Goal: Transaction & Acquisition: Book appointment/travel/reservation

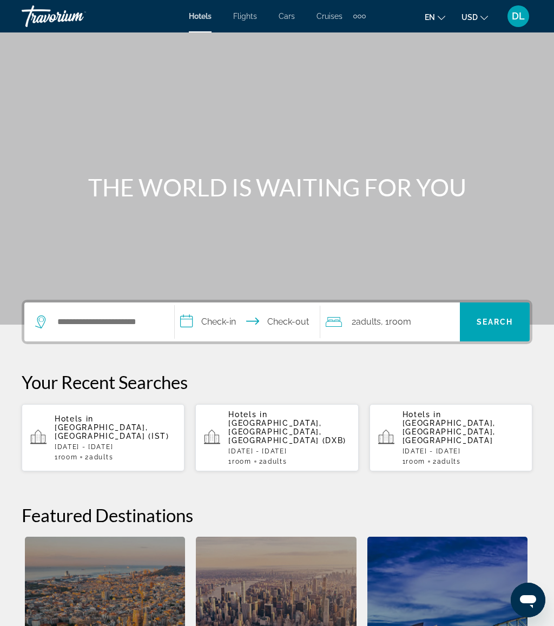
click at [121, 426] on p "Hotels in [GEOGRAPHIC_DATA], [GEOGRAPHIC_DATA] (IST)" at bounding box center [115, 428] width 121 height 26
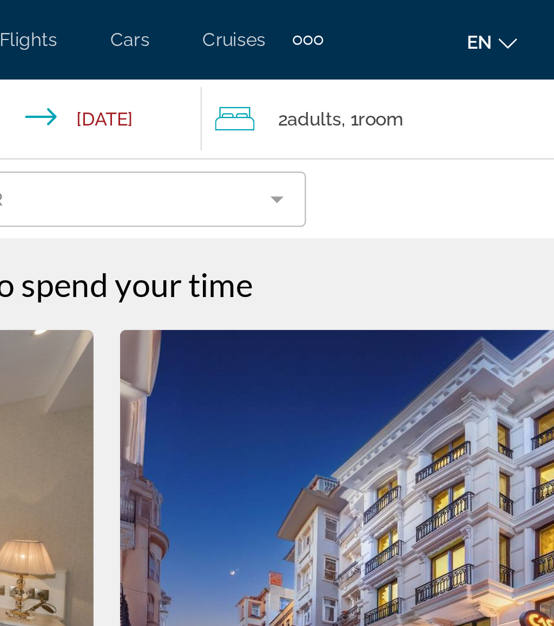
click at [322, 49] on div "2 Adult Adults , 1 Room rooms" at bounding box center [391, 48] width 139 height 15
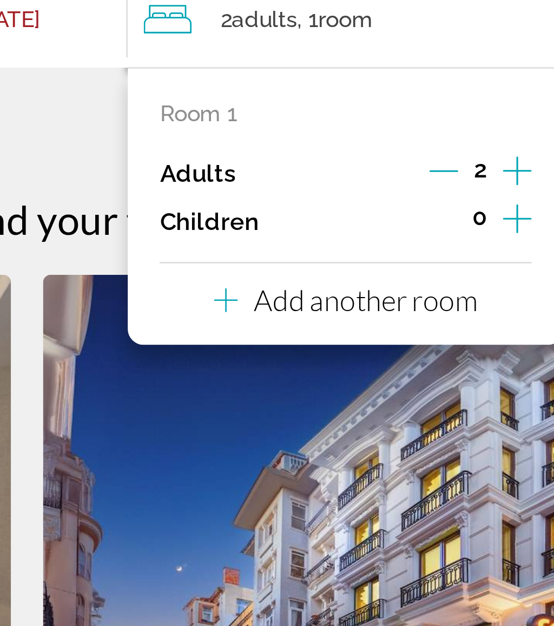
click at [354, 138] on p "Add another room" at bounding box center [392, 144] width 76 height 12
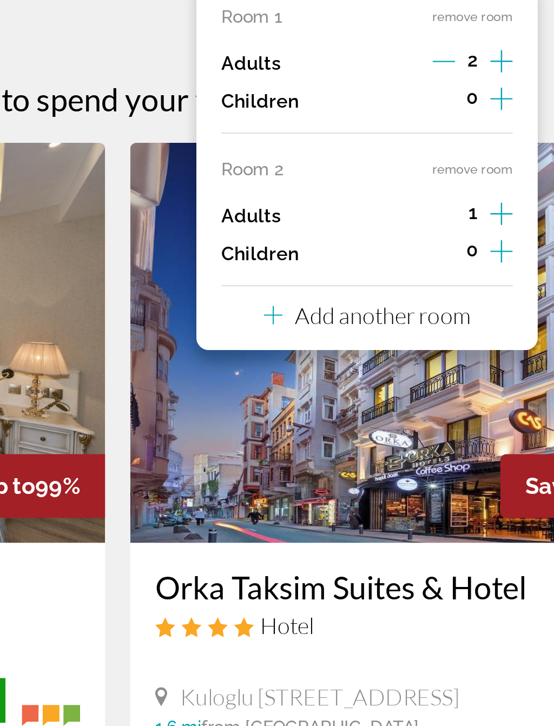
click at [354, 204] on p "Add another room" at bounding box center [392, 210] width 76 height 12
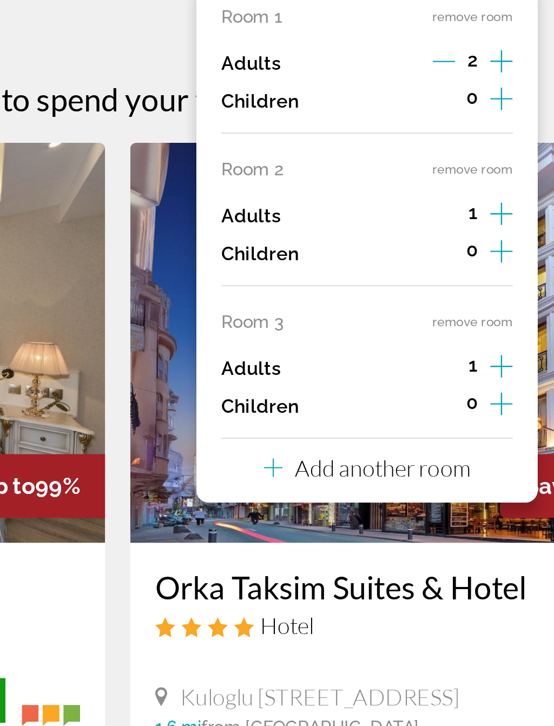
click at [354, 270] on p "Add another room" at bounding box center [392, 276] width 76 height 12
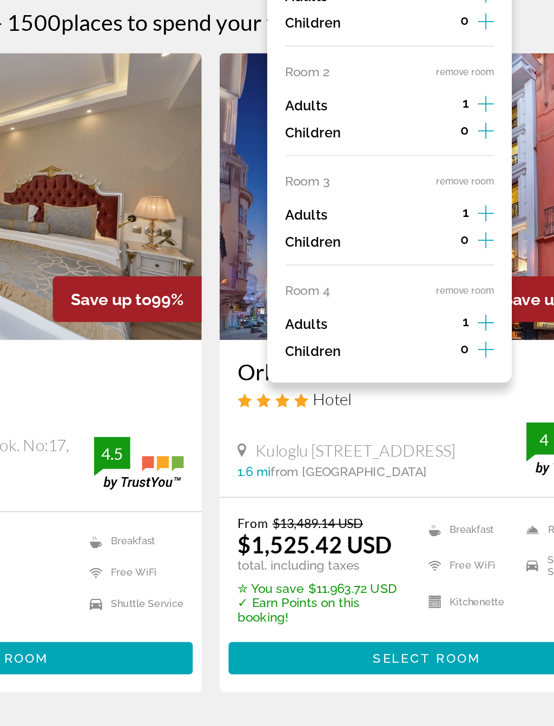
click at [414, 210] on button "remove room" at bounding box center [431, 213] width 35 height 7
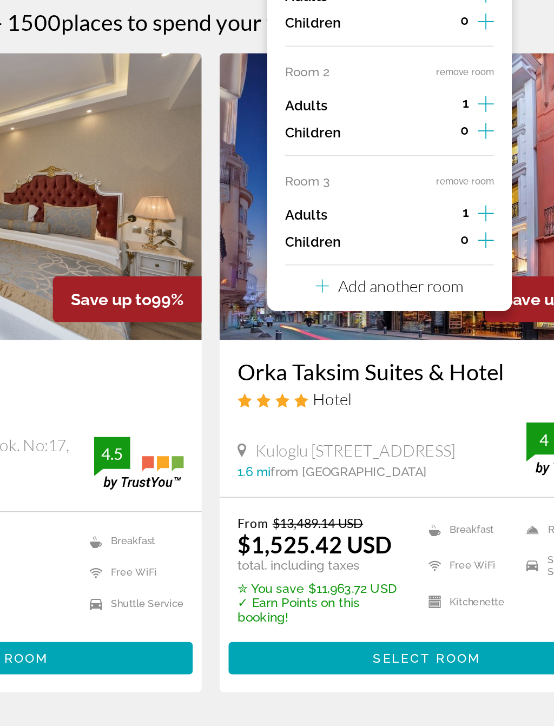
click at [311, 99] on div "Room 1 remove room Adults 2 Children 0 Room 2 remove room Adults 1 Children 0 R…" at bounding box center [385, 178] width 148 height 226
click at [414, 210] on button "remove room" at bounding box center [431, 213] width 35 height 7
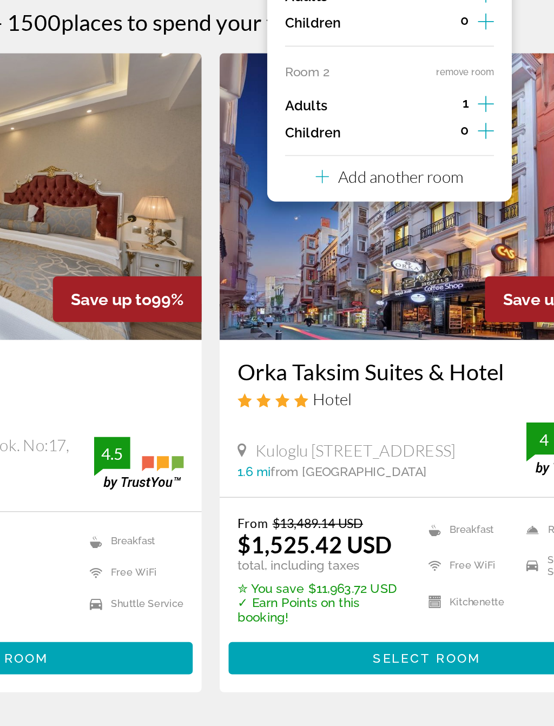
click at [414, 143] on button "remove room" at bounding box center [431, 146] width 35 height 7
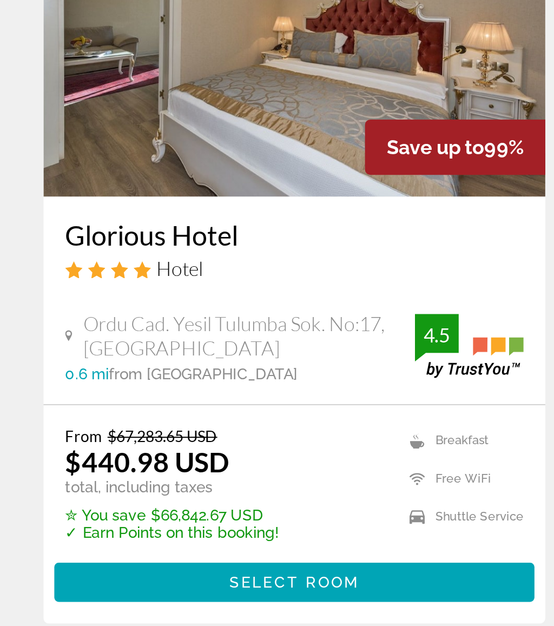
click at [137, 496] on span "Select Room" at bounding box center [146, 500] width 65 height 9
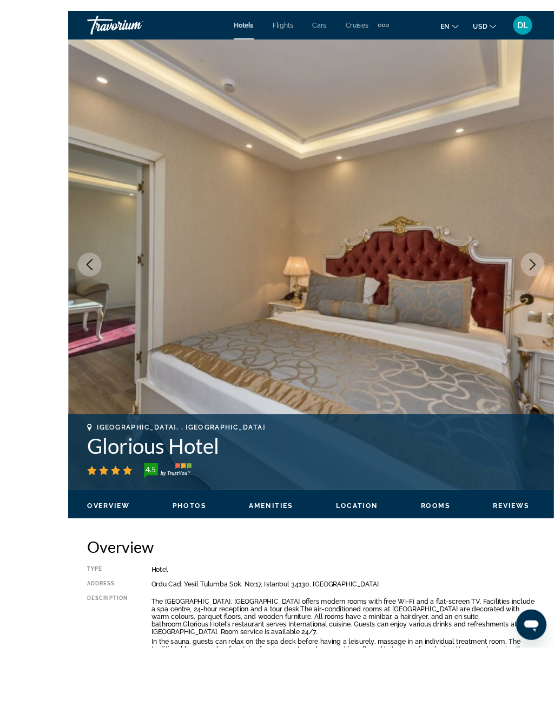
scroll to position [96, 0]
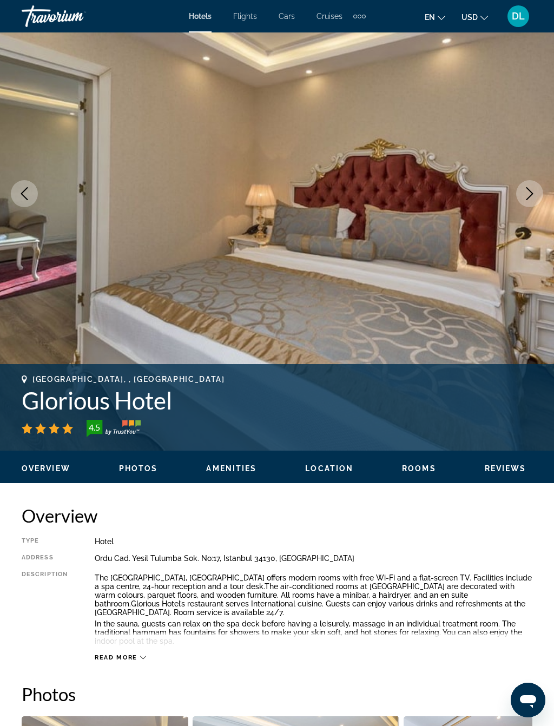
click at [538, 192] on button "Next image" at bounding box center [529, 193] width 27 height 27
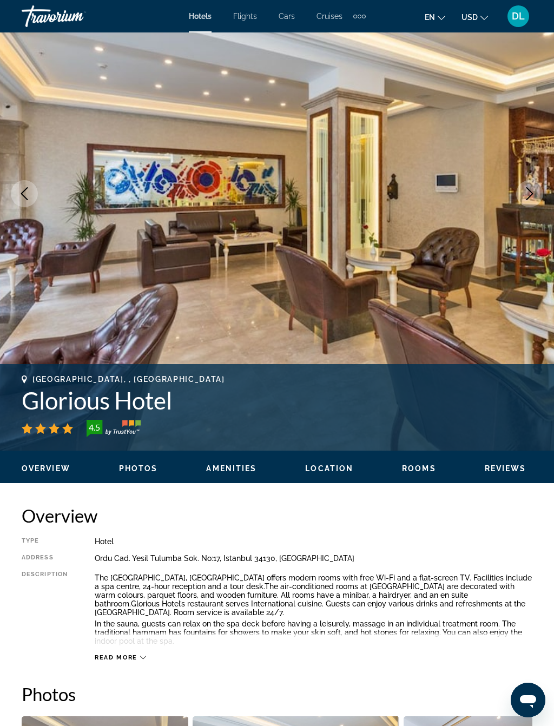
click at [530, 192] on icon "Next image" at bounding box center [529, 193] width 13 height 13
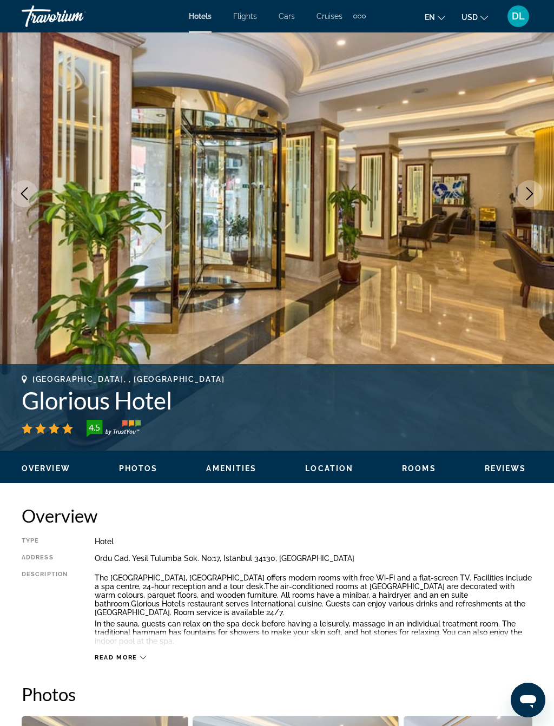
click at [523, 187] on button "Next image" at bounding box center [529, 193] width 27 height 27
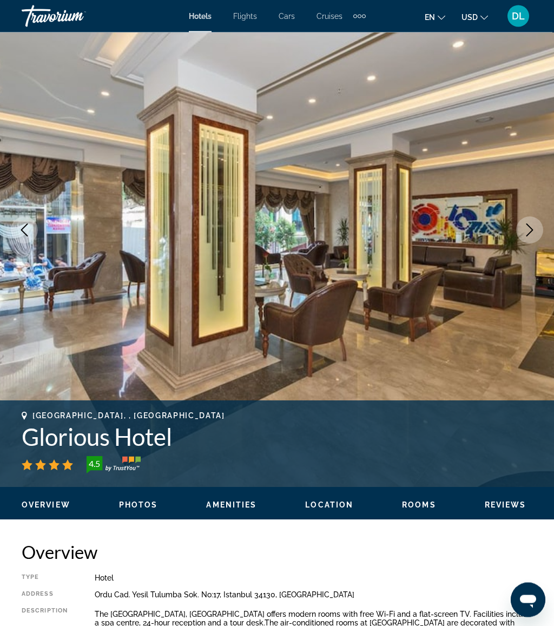
scroll to position [60, 0]
click at [535, 222] on button "Next image" at bounding box center [529, 230] width 27 height 27
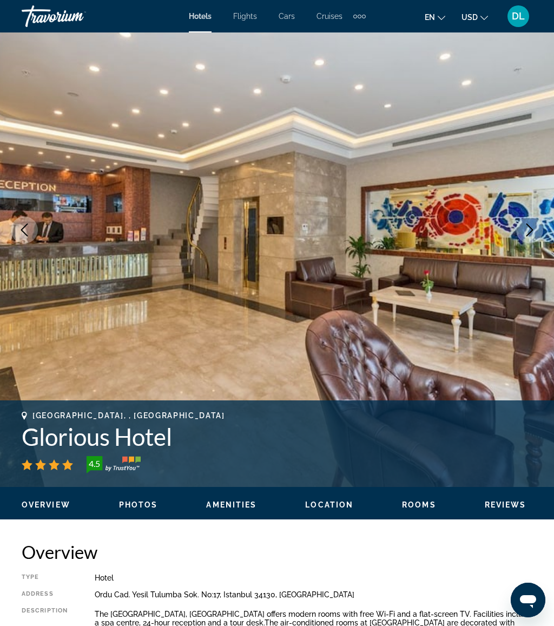
click at [526, 227] on icon "Next image" at bounding box center [529, 230] width 13 height 13
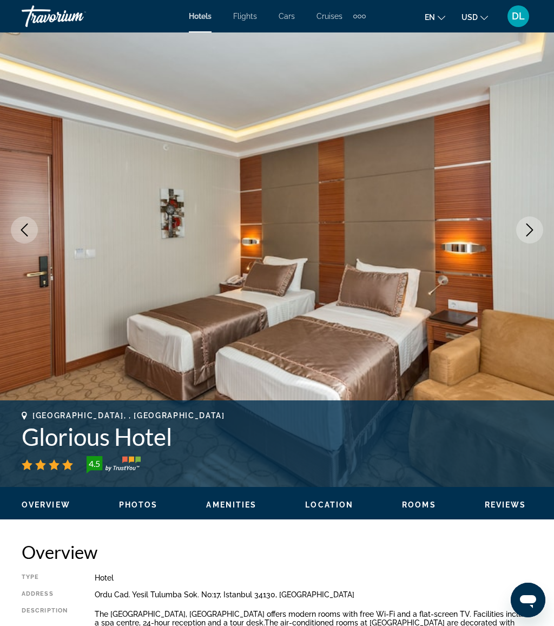
click at [513, 231] on img "Main content" at bounding box center [277, 230] width 554 height 514
click at [525, 233] on icon "Next image" at bounding box center [529, 230] width 13 height 13
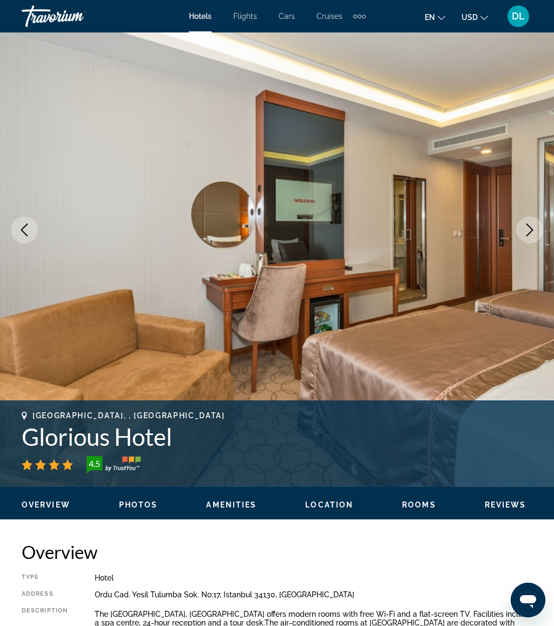
click at [521, 226] on button "Next image" at bounding box center [529, 230] width 27 height 27
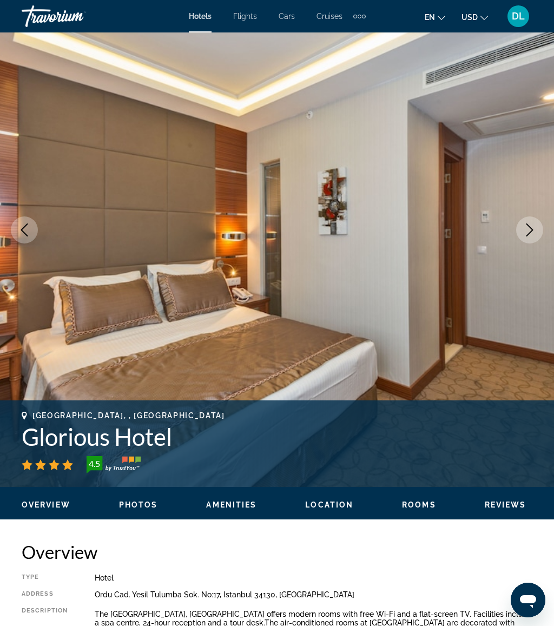
click at [530, 225] on icon "Next image" at bounding box center [529, 230] width 13 height 13
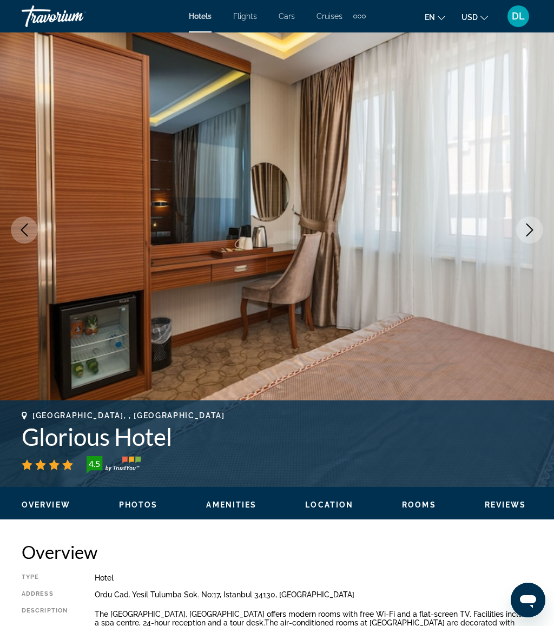
click at [536, 235] on button "Next image" at bounding box center [529, 230] width 27 height 27
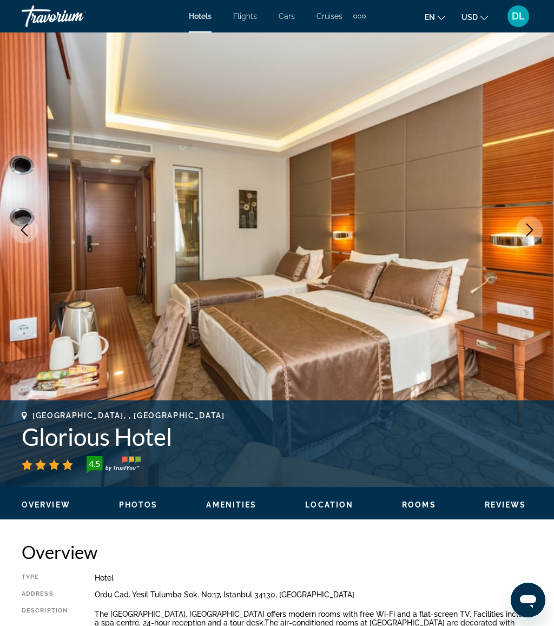
click at [530, 230] on icon "Next image" at bounding box center [529, 230] width 13 height 13
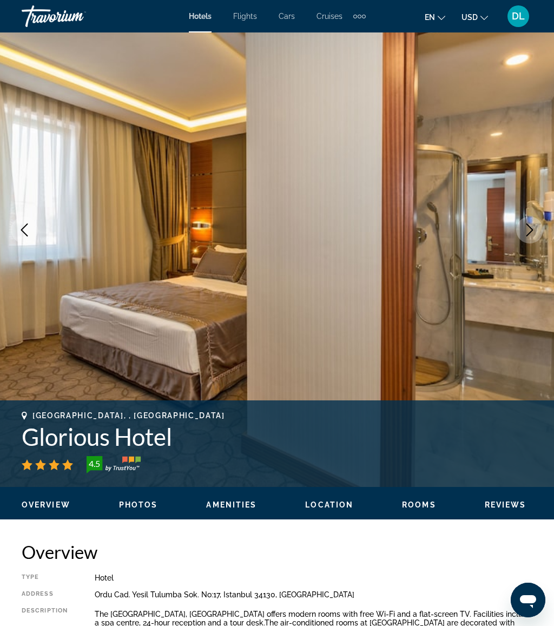
click at [529, 233] on icon "Next image" at bounding box center [529, 230] width 13 height 13
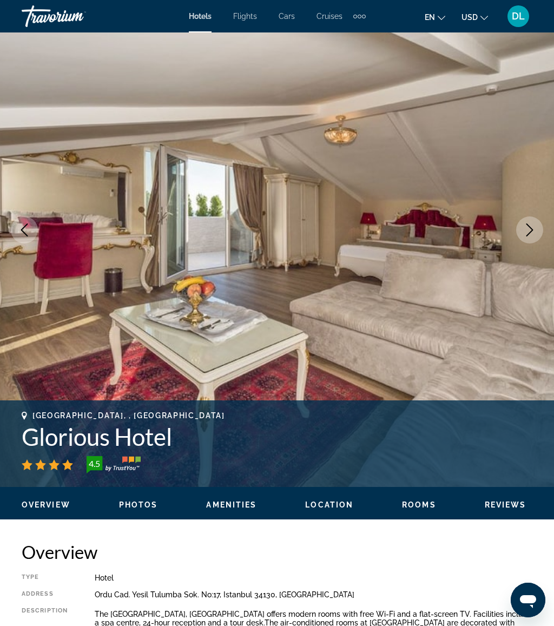
click at [531, 237] on button "Next image" at bounding box center [529, 230] width 27 height 27
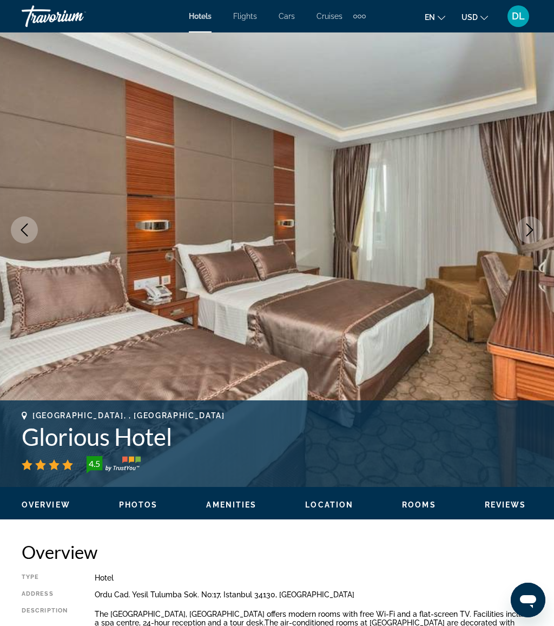
click at [526, 237] on button "Next image" at bounding box center [529, 230] width 27 height 27
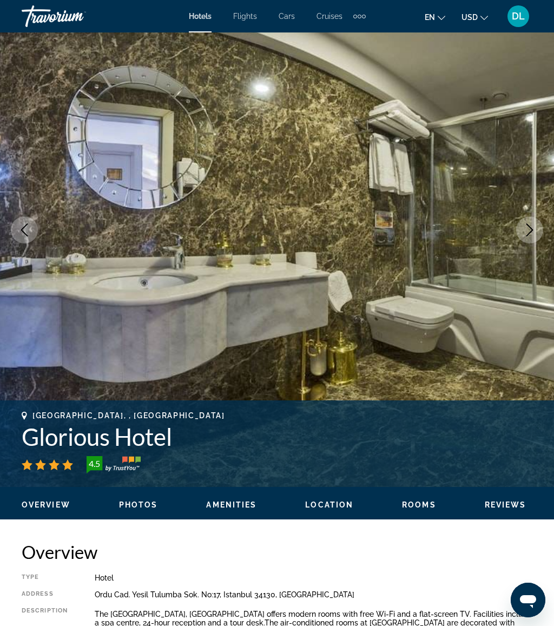
click at [526, 221] on button "Next image" at bounding box center [529, 230] width 27 height 27
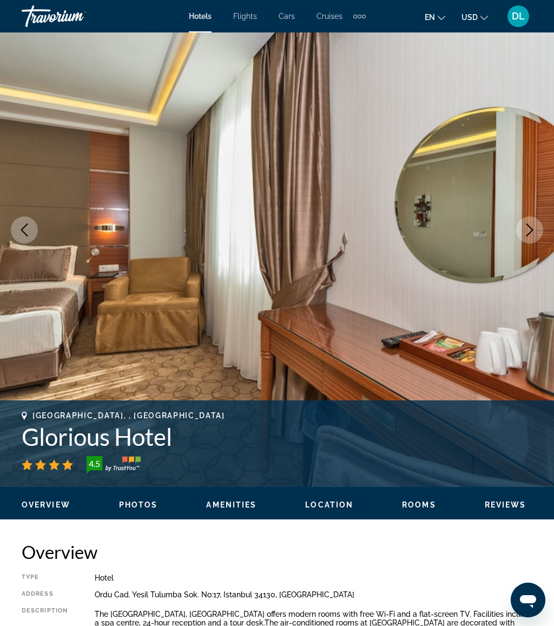
click at [538, 224] on button "Next image" at bounding box center [529, 230] width 27 height 27
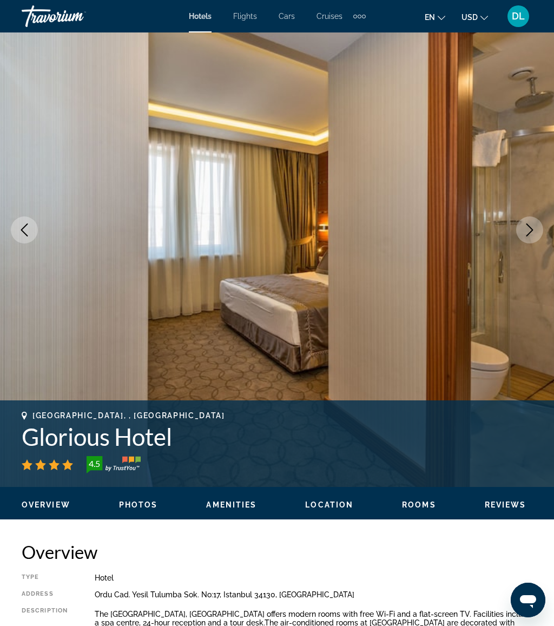
click at [524, 217] on img "Main content" at bounding box center [277, 230] width 554 height 514
click at [526, 232] on icon "Next image" at bounding box center [529, 230] width 13 height 13
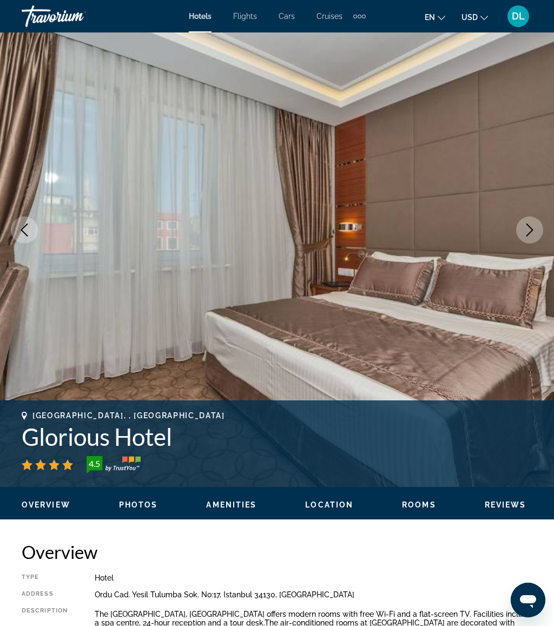
click at [532, 222] on button "Next image" at bounding box center [529, 230] width 27 height 27
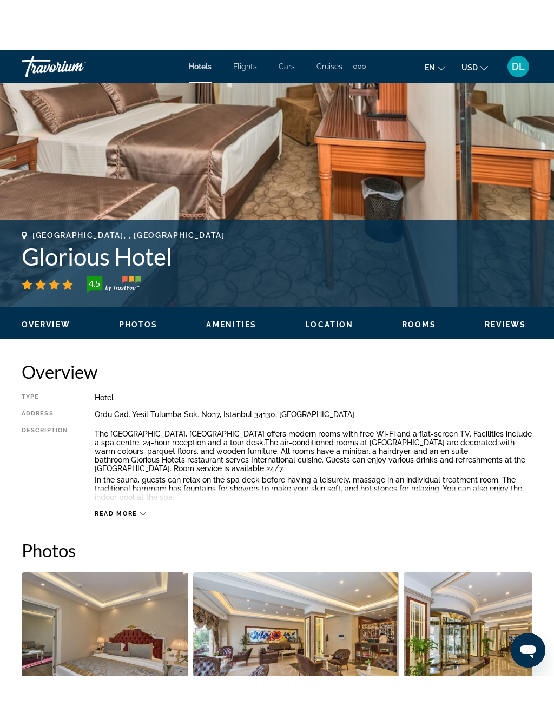
scroll to position [0, 0]
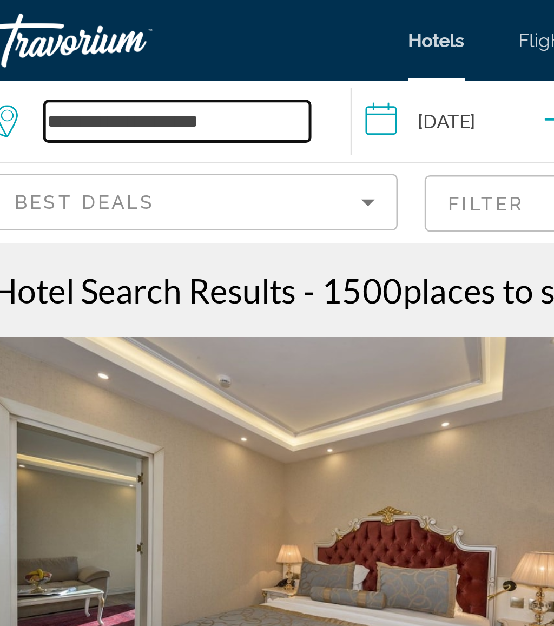
click at [103, 48] on input "**********" at bounding box center [96, 49] width 107 height 16
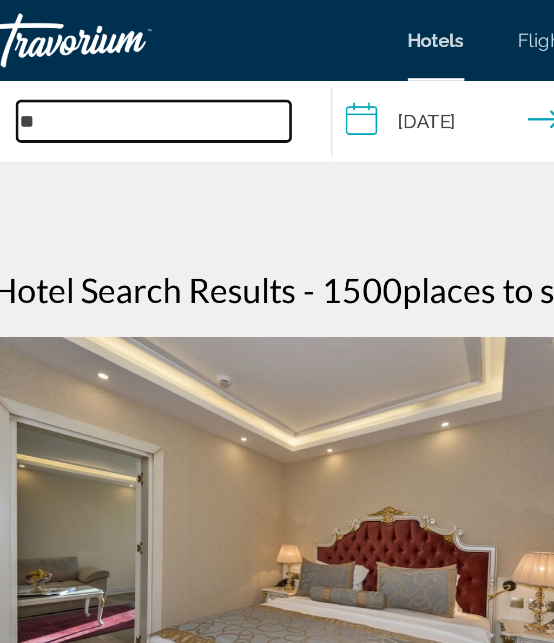
type input "*"
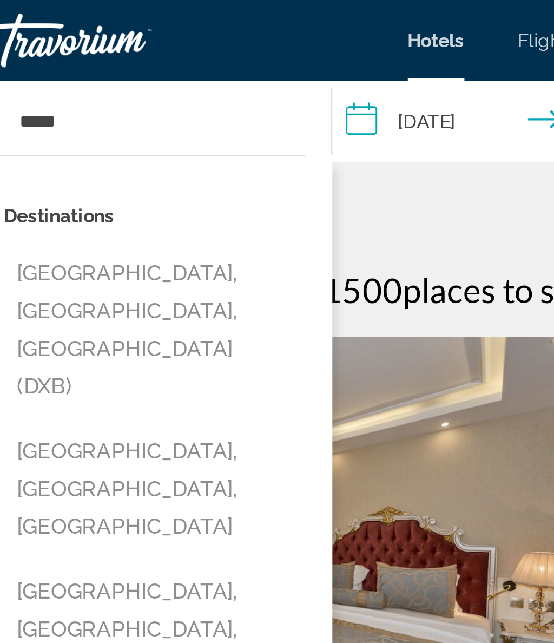
click at [88, 113] on button "[GEOGRAPHIC_DATA], [GEOGRAPHIC_DATA], [GEOGRAPHIC_DATA] (DXB)" at bounding box center [87, 133] width 121 height 66
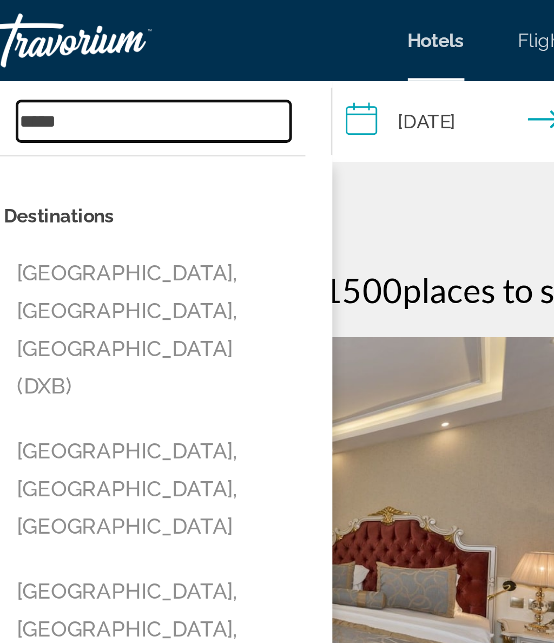
type input "**********"
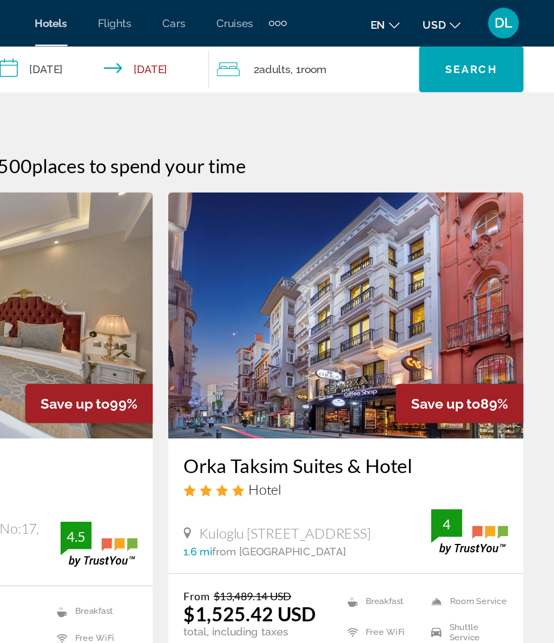
click at [459, 39] on span "Search widget" at bounding box center [496, 49] width 74 height 26
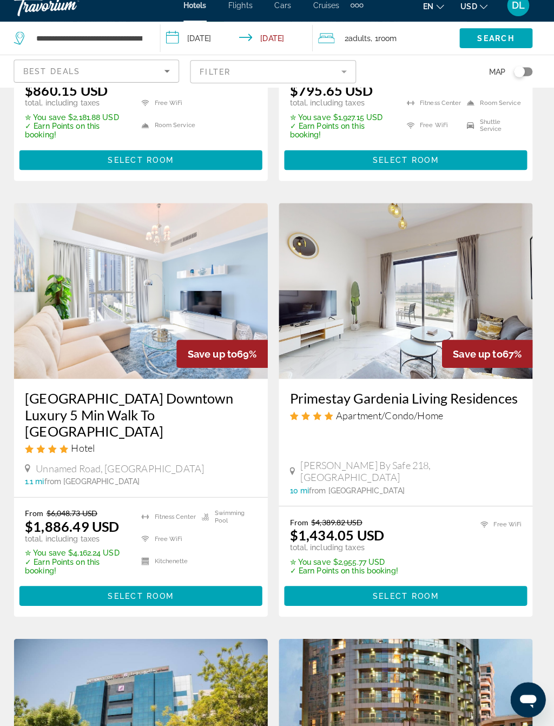
scroll to position [351, 0]
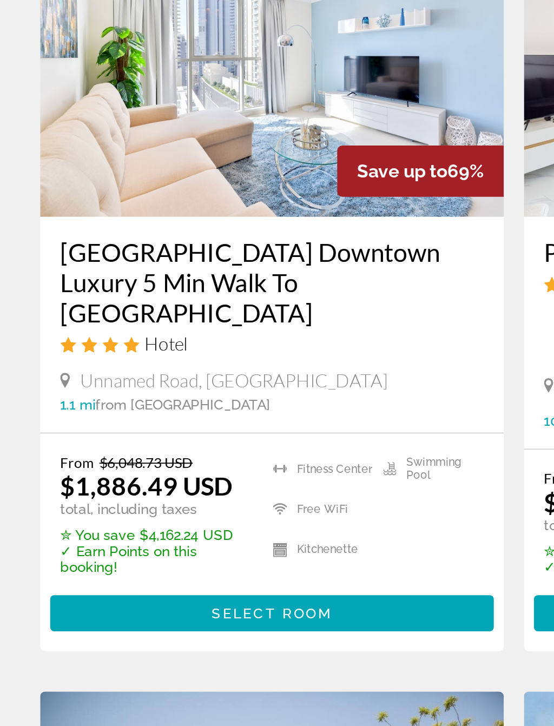
click at [156, 588] on span "Select Room" at bounding box center [146, 592] width 65 height 9
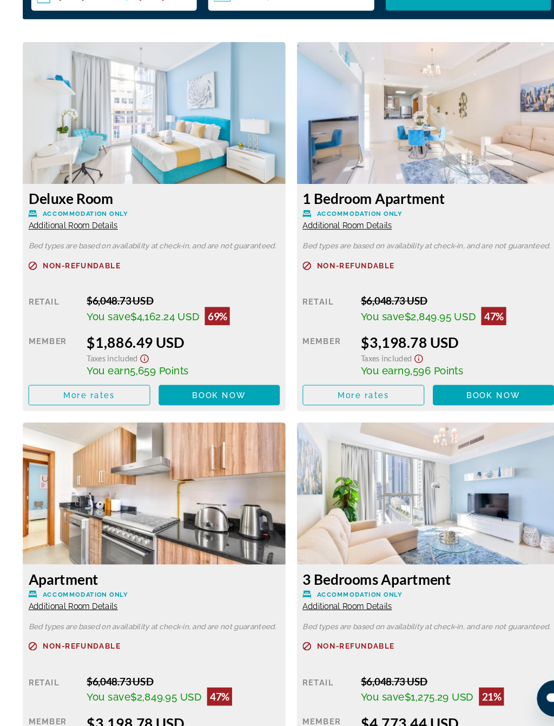
scroll to position [1809, 0]
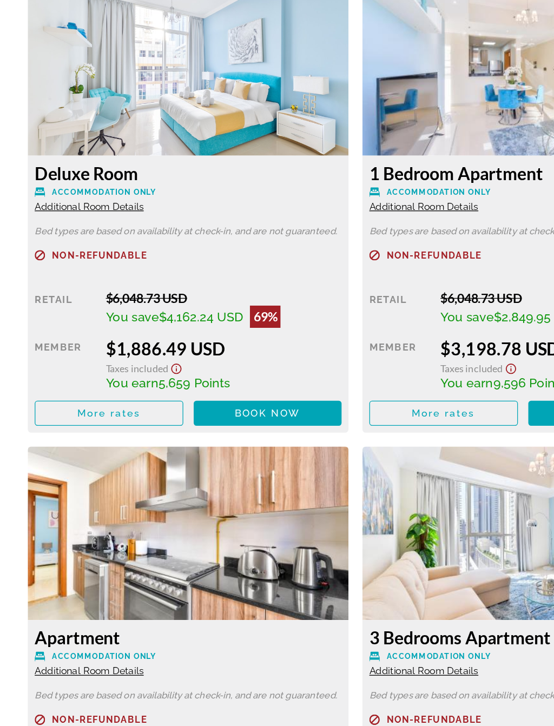
click at [220, 376] on span "Main content" at bounding box center [209, 389] width 116 height 26
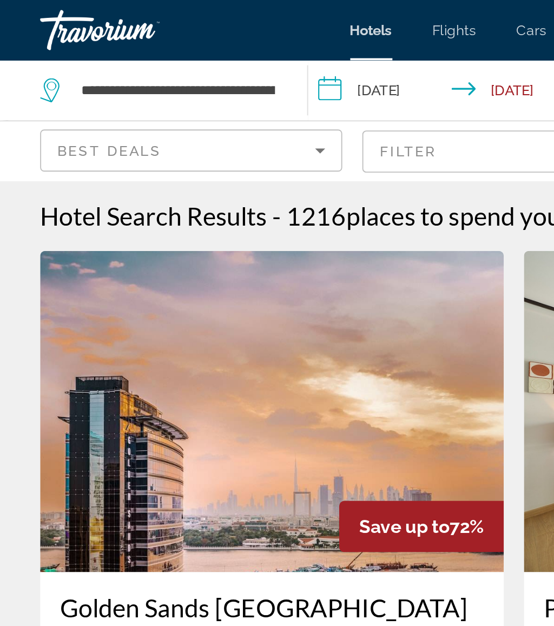
click at [153, 49] on div "**********" at bounding box center [88, 48] width 133 height 32
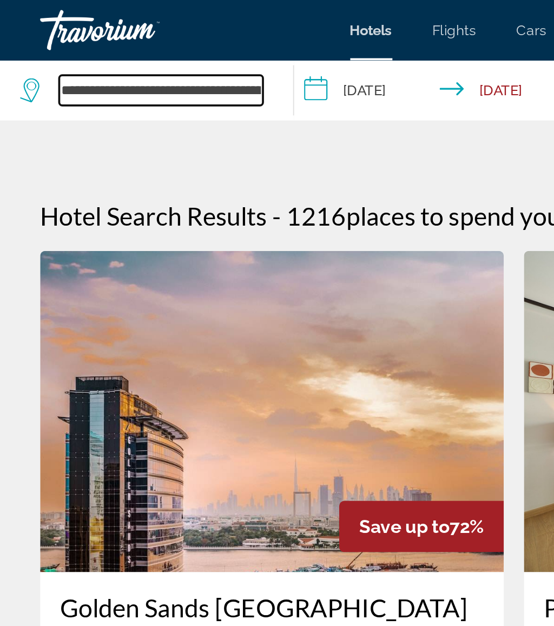
click at [141, 45] on input "**********" at bounding box center [87, 49] width 110 height 16
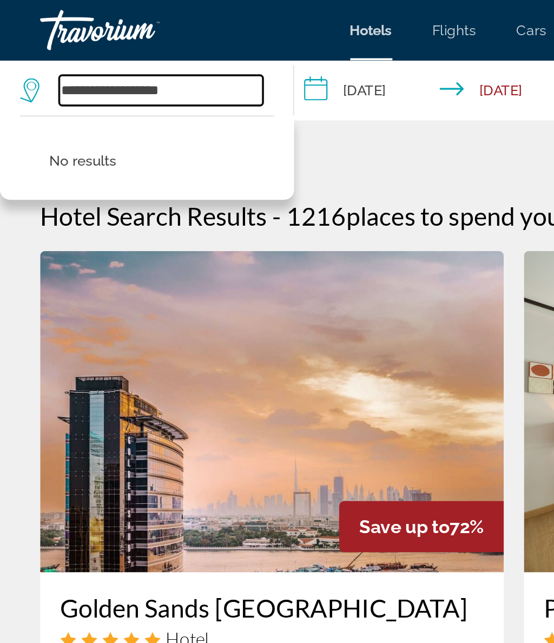
click at [121, 48] on input "**********" at bounding box center [87, 49] width 110 height 16
type input "*"
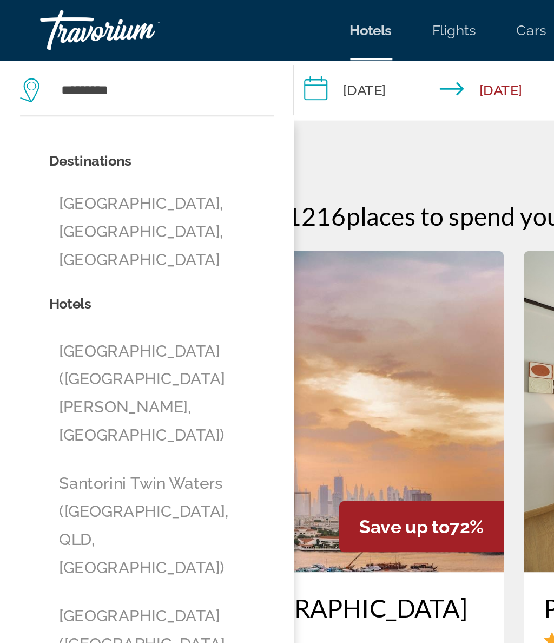
click at [119, 113] on button "[GEOGRAPHIC_DATA], [GEOGRAPHIC_DATA], [GEOGRAPHIC_DATA]" at bounding box center [87, 125] width 121 height 51
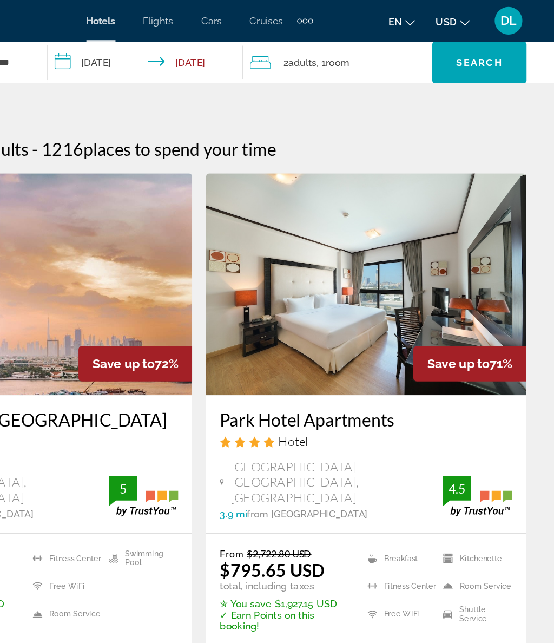
click at [477, 51] on span "Search" at bounding box center [495, 48] width 37 height 9
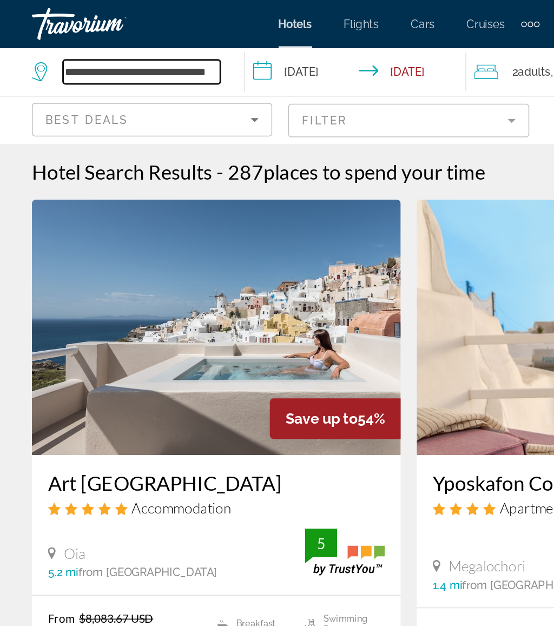
click at [142, 45] on input "**********" at bounding box center [96, 49] width 107 height 16
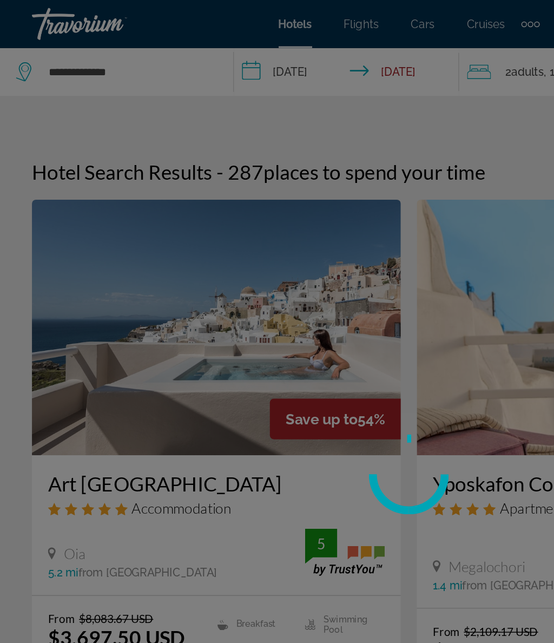
click at [109, 50] on div at bounding box center [277, 321] width 554 height 643
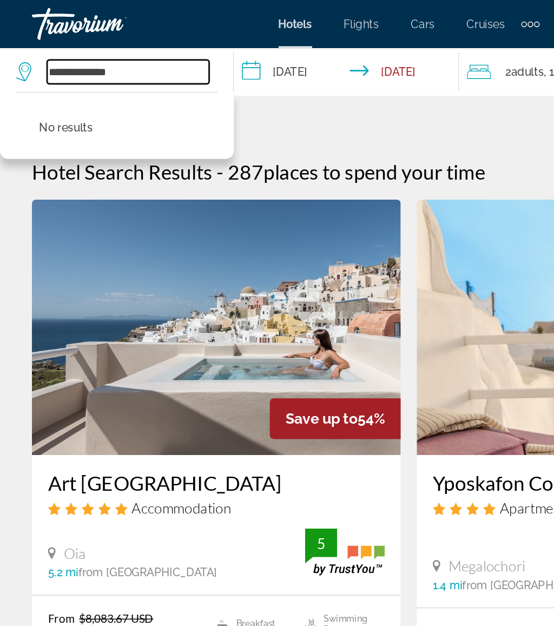
click at [103, 47] on input "**********" at bounding box center [87, 49] width 110 height 16
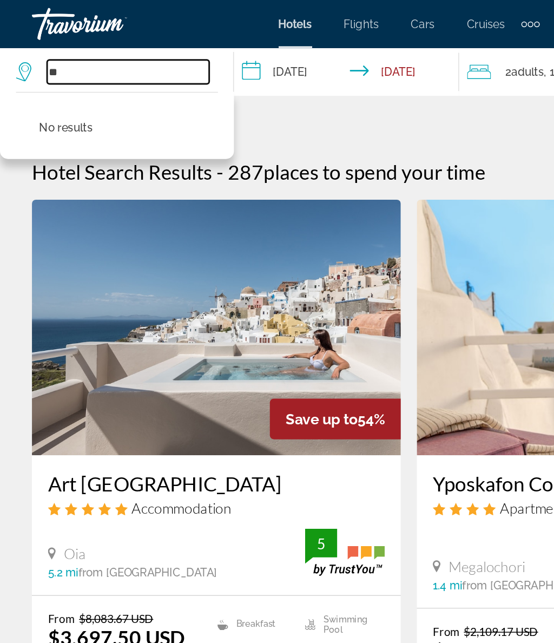
type input "*"
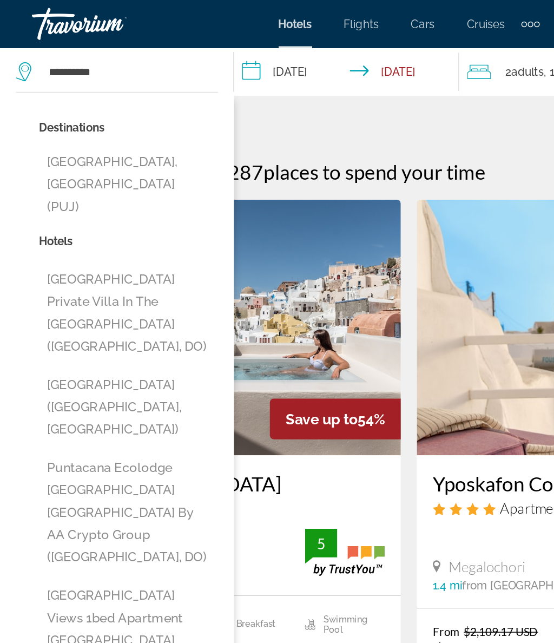
click at [120, 115] on button "[GEOGRAPHIC_DATA], [GEOGRAPHIC_DATA] (PUJ)" at bounding box center [87, 125] width 121 height 51
type input "**********"
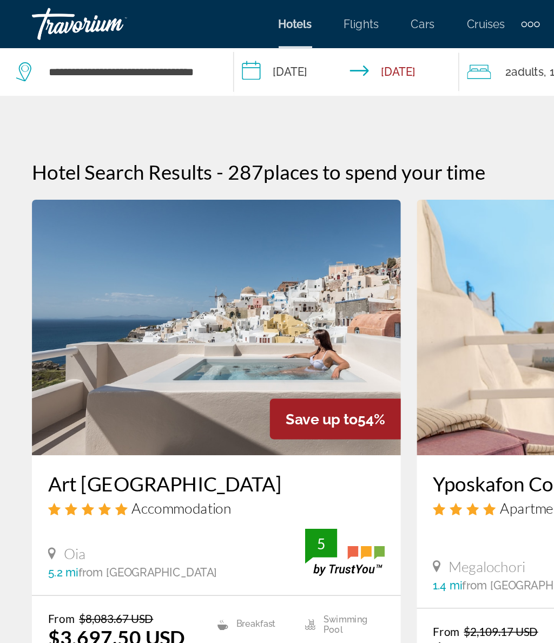
click at [208, 49] on input "**********" at bounding box center [238, 50] width 158 height 36
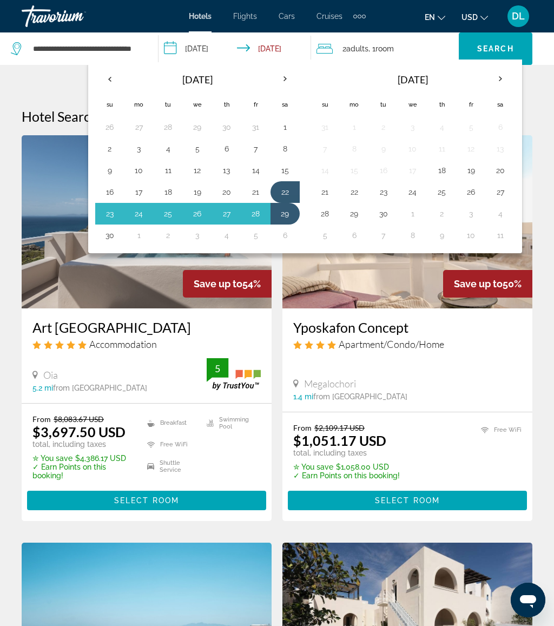
click at [109, 83] on th "Previous month" at bounding box center [109, 79] width 29 height 24
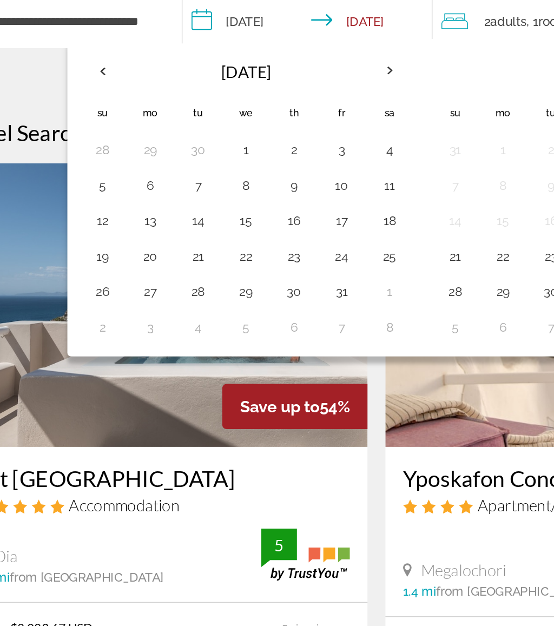
click at [95, 67] on th "Previous month" at bounding box center [109, 79] width 29 height 24
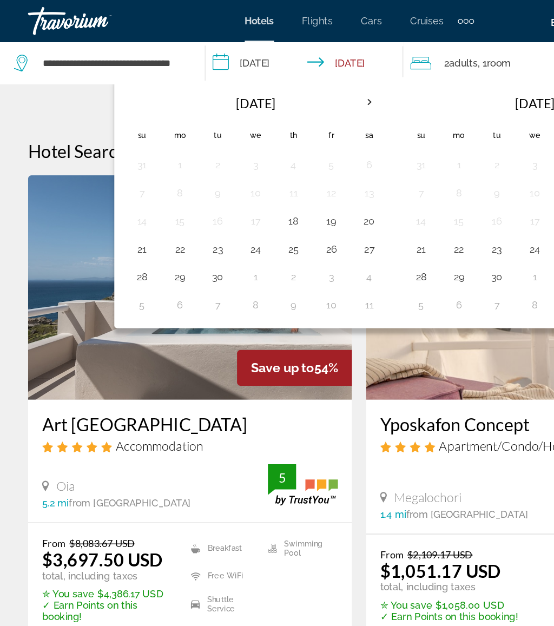
click at [195, 211] on button "1" at bounding box center [197, 213] width 17 height 15
click at [169, 141] on button "7" at bounding box center [168, 148] width 17 height 15
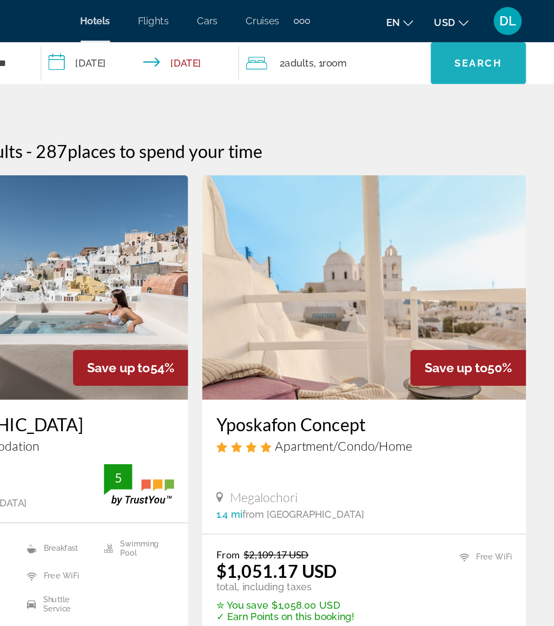
click at [477, 48] on span "Search" at bounding box center [495, 48] width 37 height 9
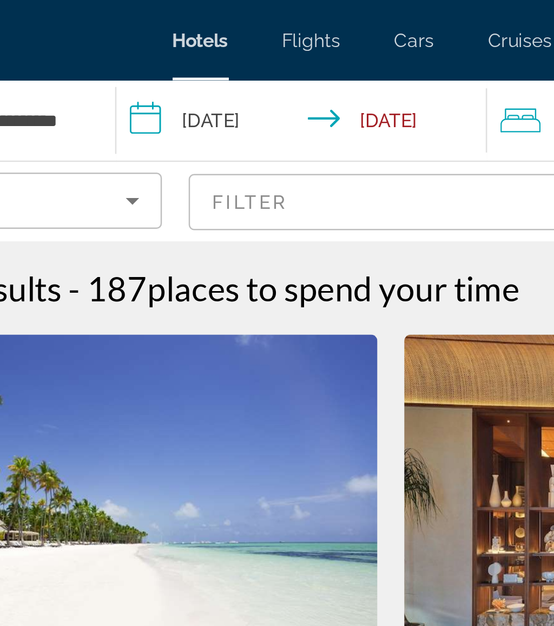
click at [166, 51] on input "**********" at bounding box center [243, 50] width 154 height 36
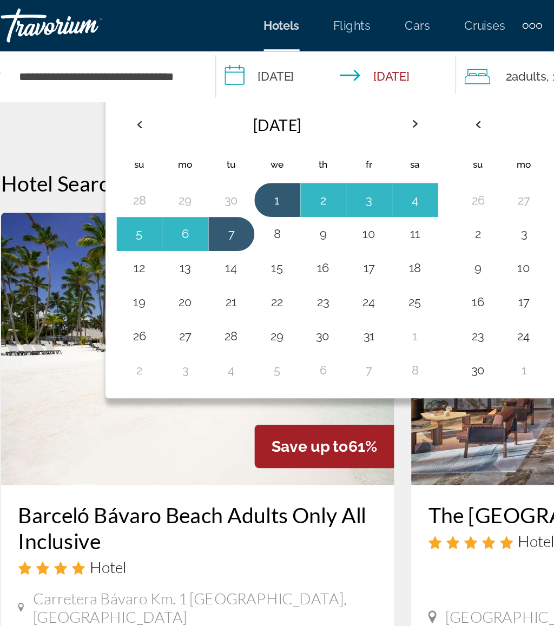
click at [95, 76] on th "Previous month" at bounding box center [109, 79] width 29 height 24
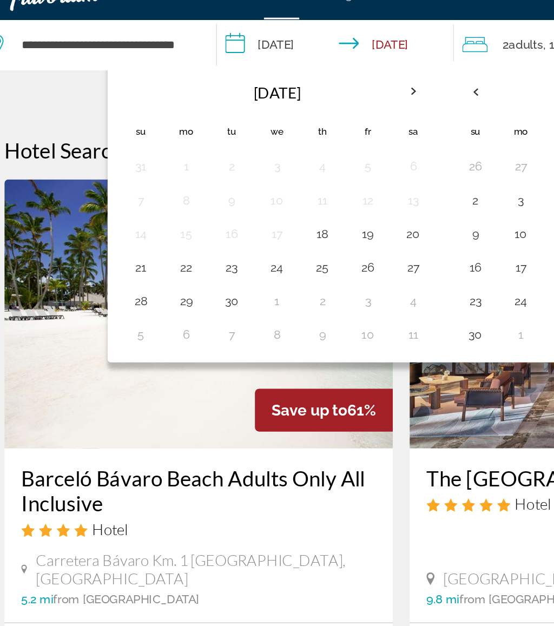
click at [160, 185] on button "23" at bounding box center [168, 192] width 17 height 15
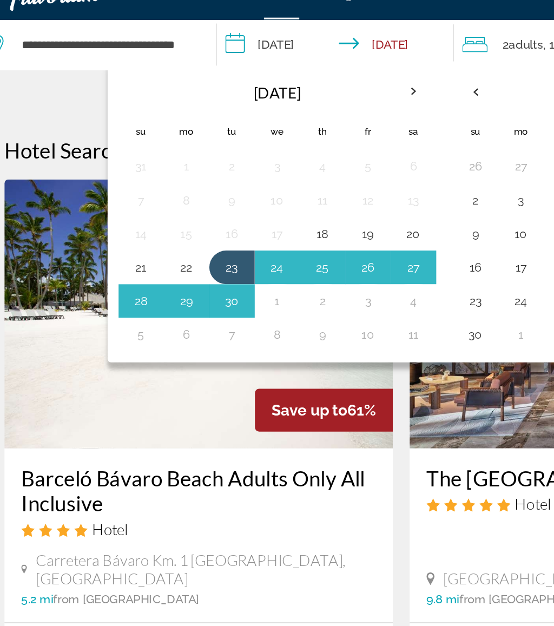
click at [130, 206] on button "29" at bounding box center [138, 213] width 17 height 15
type input "**********"
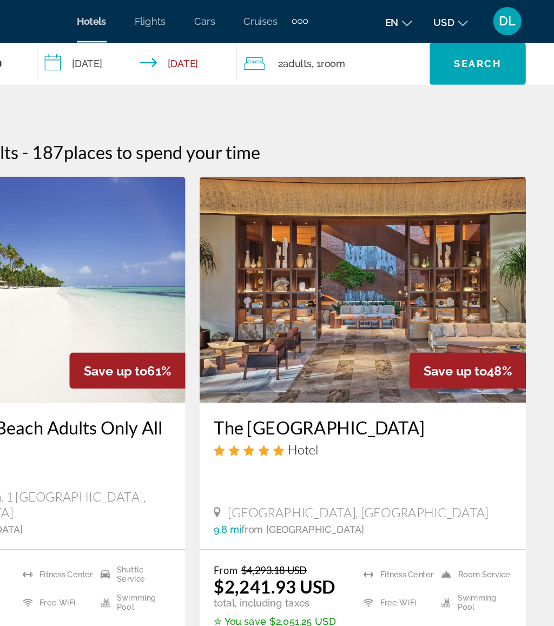
click at [459, 41] on span "Search widget" at bounding box center [496, 49] width 74 height 26
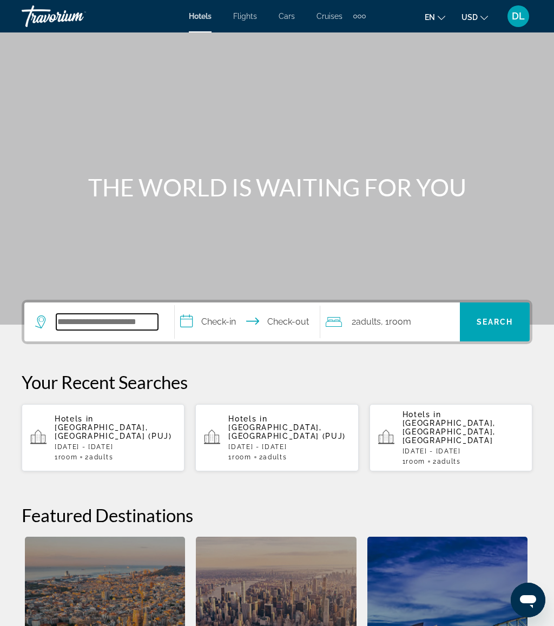
click at [151, 323] on input "Search widget" at bounding box center [107, 322] width 102 height 16
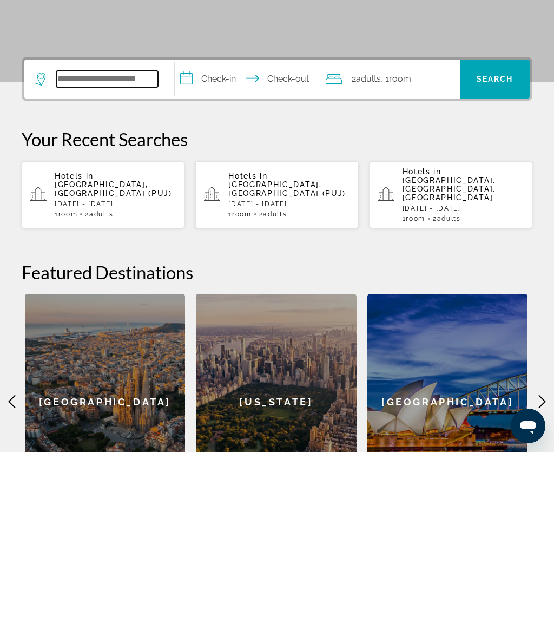
scroll to position [74, 0]
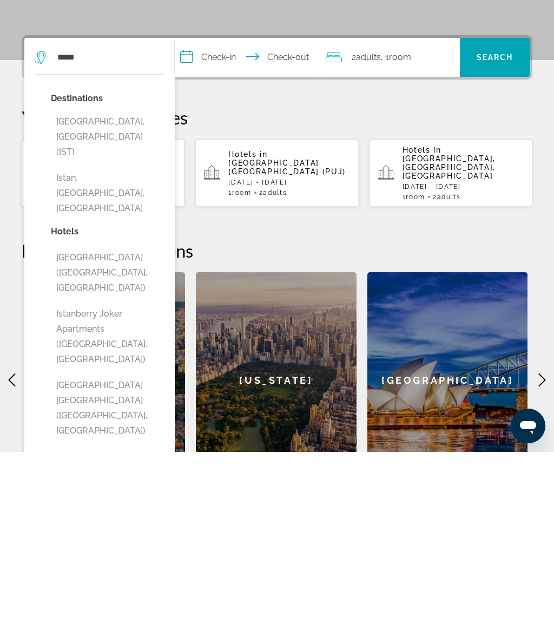
click at [141, 303] on button "[GEOGRAPHIC_DATA], [GEOGRAPHIC_DATA] (IST)" at bounding box center [107, 328] width 113 height 51
type input "**********"
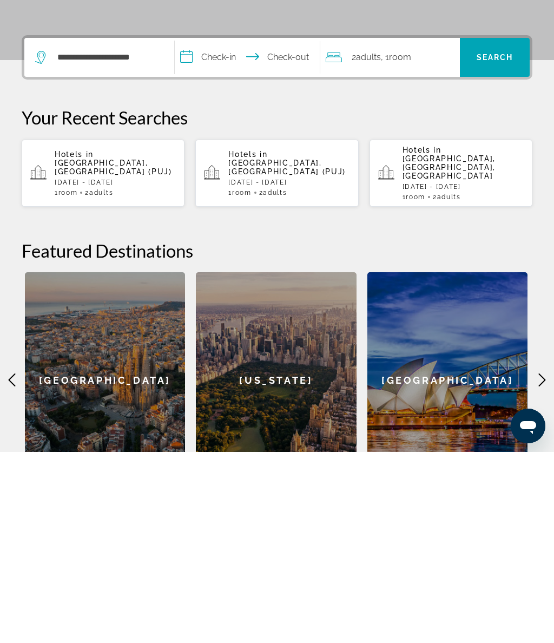
click at [234, 229] on input "**********" at bounding box center [249, 250] width 149 height 42
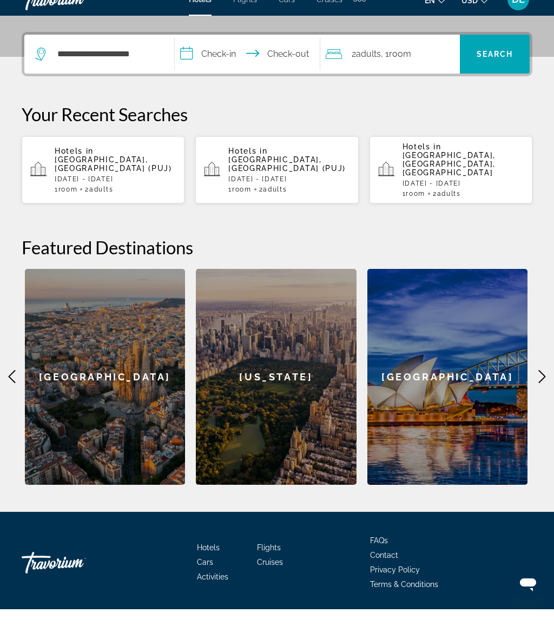
scroll to position [268, 0]
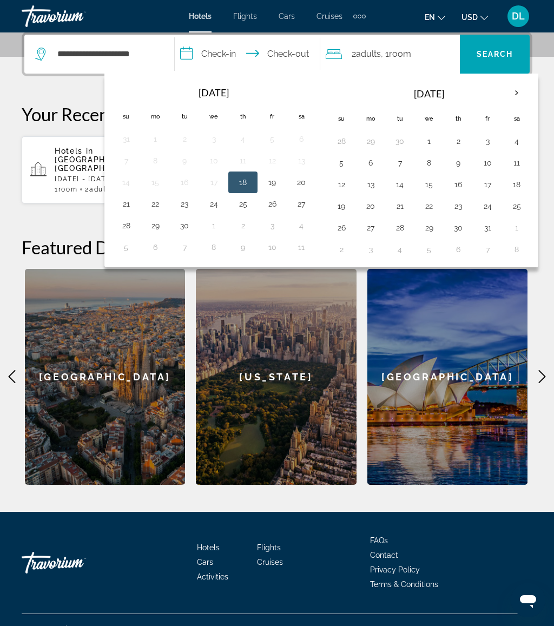
click at [518, 88] on th "Next month" at bounding box center [516, 93] width 29 height 24
click at [522, 200] on button "22" at bounding box center [516, 206] width 17 height 15
click at [521, 212] on button "22" at bounding box center [516, 206] width 17 height 15
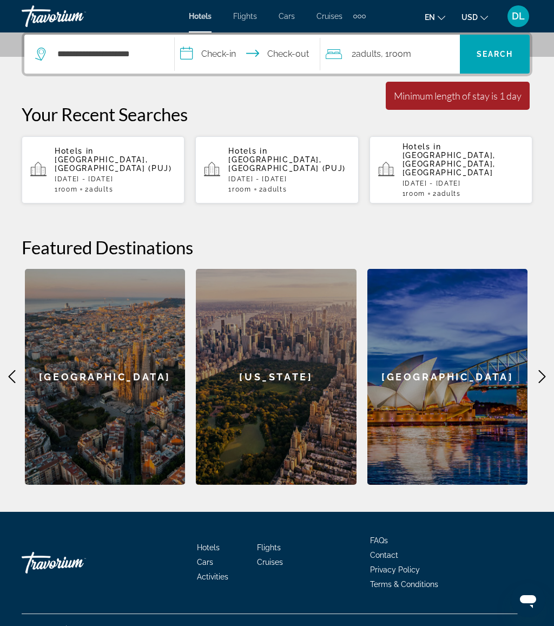
click at [253, 43] on input "**********" at bounding box center [249, 56] width 149 height 42
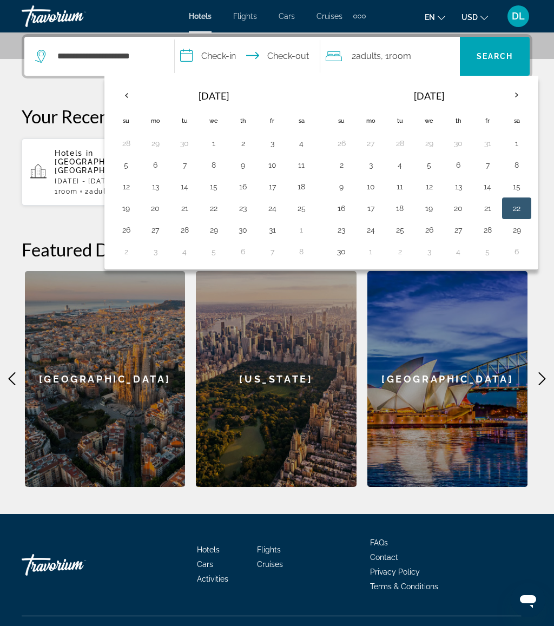
scroll to position [265, 0]
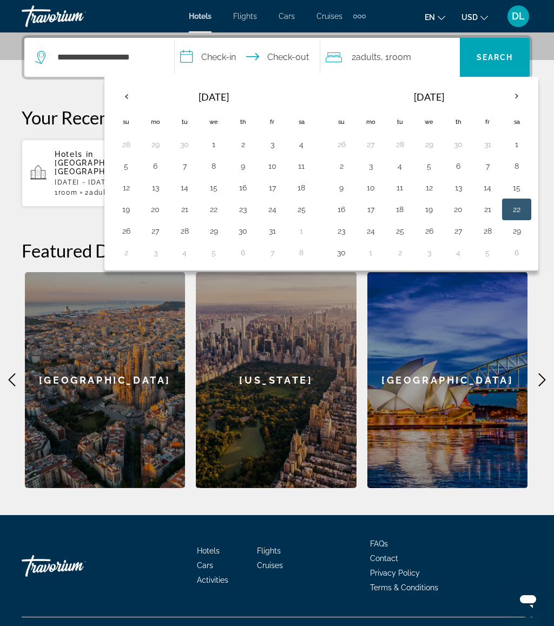
click at [521, 226] on button "29" at bounding box center [516, 231] width 17 height 15
click at [523, 207] on button "22" at bounding box center [516, 209] width 17 height 15
type input "**********"
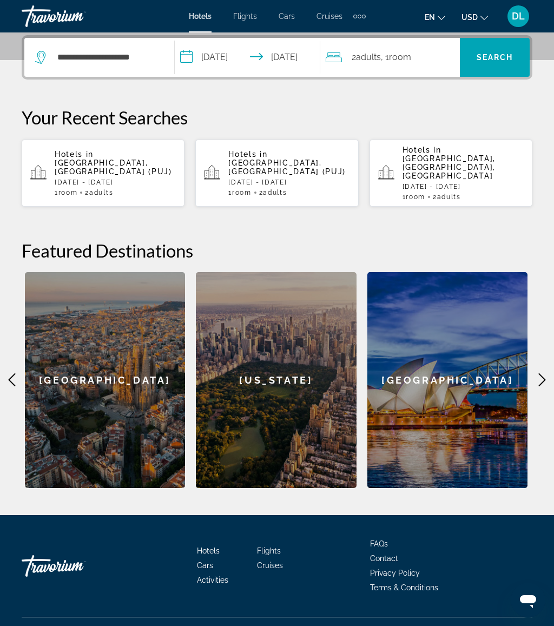
click at [494, 48] on span "Search widget" at bounding box center [495, 57] width 70 height 26
